Goal: Task Accomplishment & Management: Complete application form

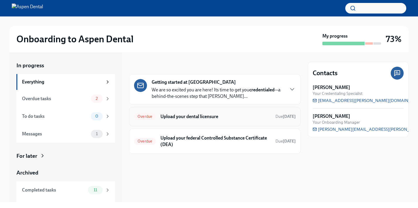
click at [183, 121] on div "Overdue Upload your dental licensure Due [DATE]" at bounding box center [215, 116] width 172 height 19
click at [167, 117] on h6 "Upload your dental licensure" at bounding box center [216, 116] width 110 height 6
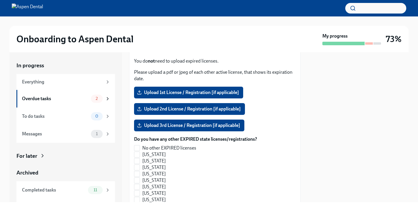
scroll to position [535, 0]
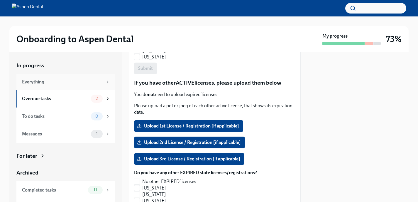
click at [57, 82] on div "Everything" at bounding box center [62, 82] width 81 height 6
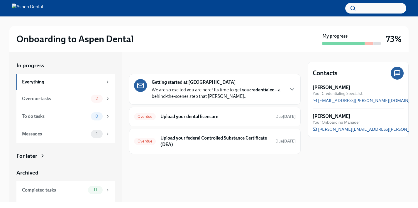
click at [216, 91] on p "We are so excited you are here! Its time to get you credentialed —a behind-the-…" at bounding box center [218, 93] width 132 height 13
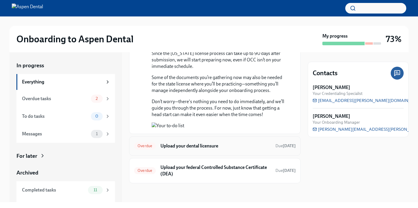
scroll to position [575, 0]
click at [72, 135] on div "Messages" at bounding box center [55, 134] width 67 height 6
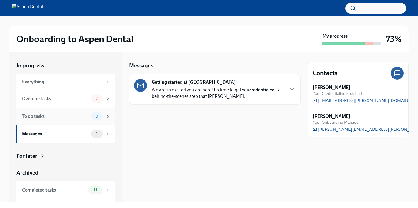
click at [80, 116] on div "To do tasks" at bounding box center [55, 116] width 67 height 6
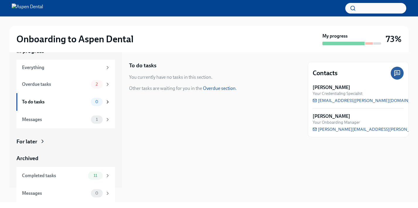
scroll to position [14, 0]
click at [60, 172] on div "Completed tasks 11" at bounding box center [66, 176] width 88 height 8
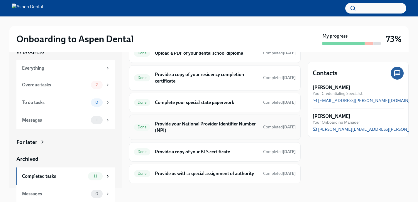
scroll to position [157, 0]
click at [85, 88] on div "Overdue tasks 2" at bounding box center [66, 85] width 88 height 8
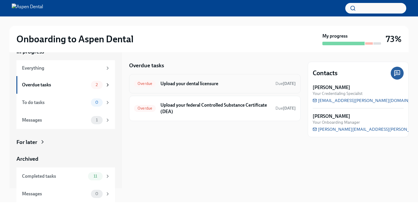
click at [201, 87] on div "Overdue Upload your dental licensure Due [DATE]" at bounding box center [215, 83] width 162 height 9
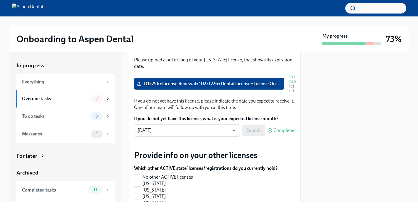
scroll to position [81, 0]
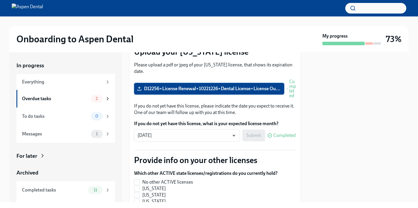
click at [211, 86] on span "D12256+License Renewal+10221226+Dental License+License Ou..." at bounding box center [209, 89] width 142 height 6
click at [0, 0] on input "D12256+License Renewal+10221226+Dental License+License Ou..." at bounding box center [0, 0] width 0 height 0
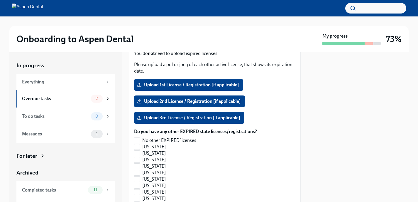
scroll to position [569, 0]
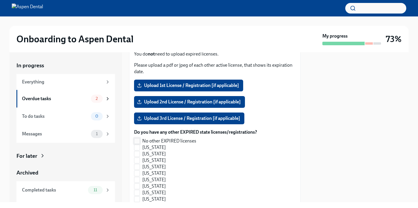
click at [140, 138] on label "No other EXPIRED licenses" at bounding box center [193, 141] width 118 height 6
click at [140, 138] on input "No other EXPIRED licenses" at bounding box center [136, 140] width 5 height 5
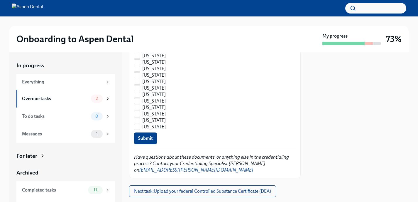
scroll to position [905, 0]
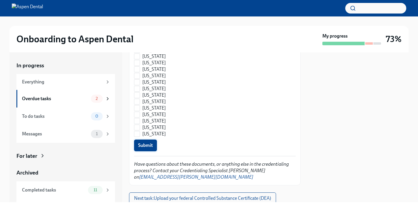
click at [152, 142] on span "Submit" at bounding box center [145, 145] width 15 height 6
checkbox input "true"
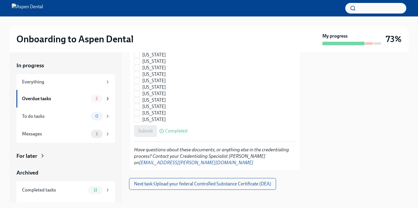
scroll to position [919, 0]
click at [171, 178] on button "Next task : Upload your federal Controlled Substance Certificate (DEA)" at bounding box center [202, 184] width 147 height 12
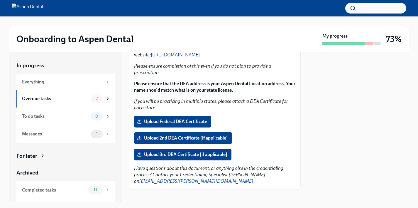
scroll to position [90, 0]
